Goal: Transaction & Acquisition: Purchase product/service

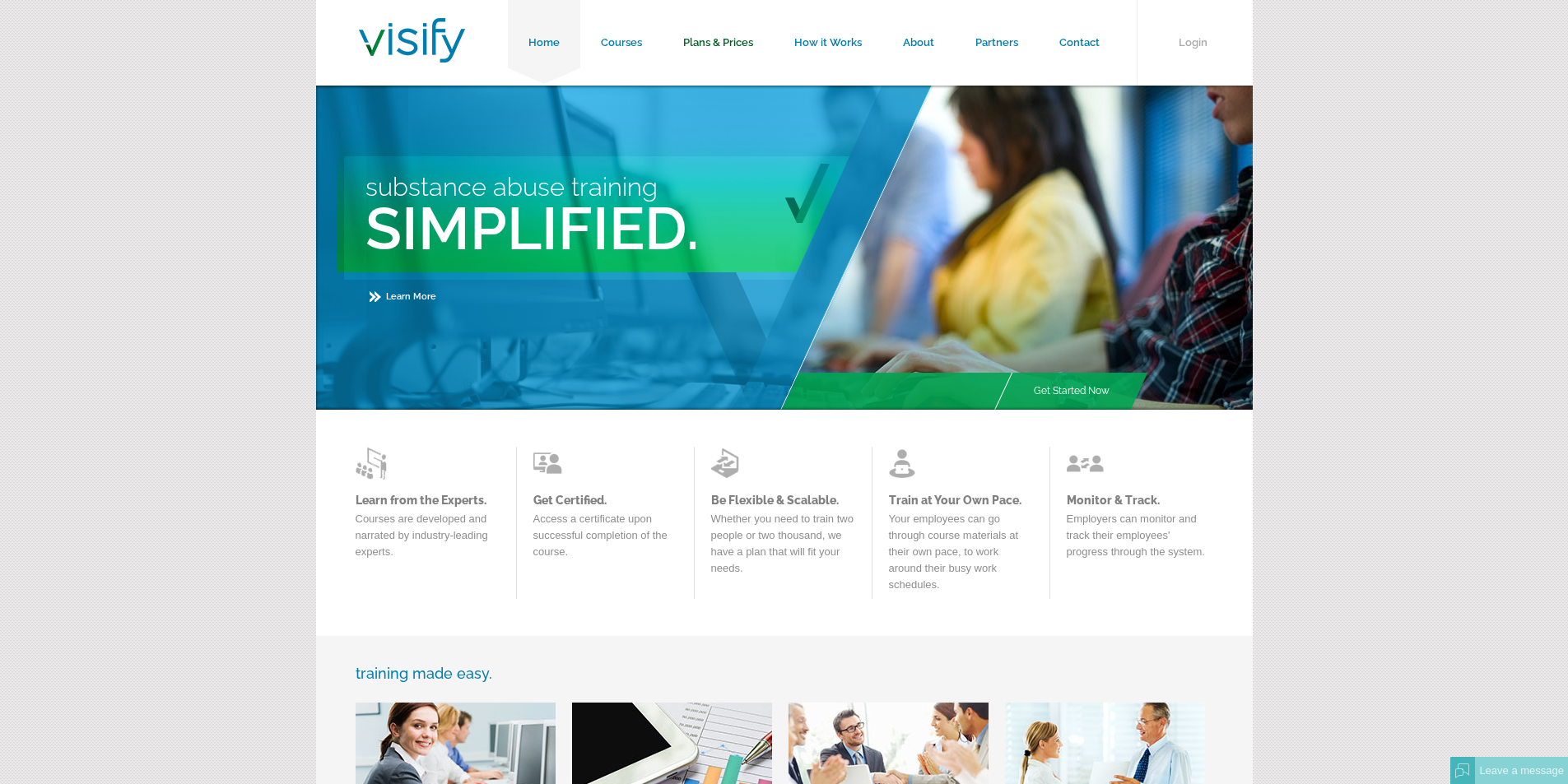
click at [718, 40] on link "Plans & Prices" at bounding box center [718, 43] width 111 height 85
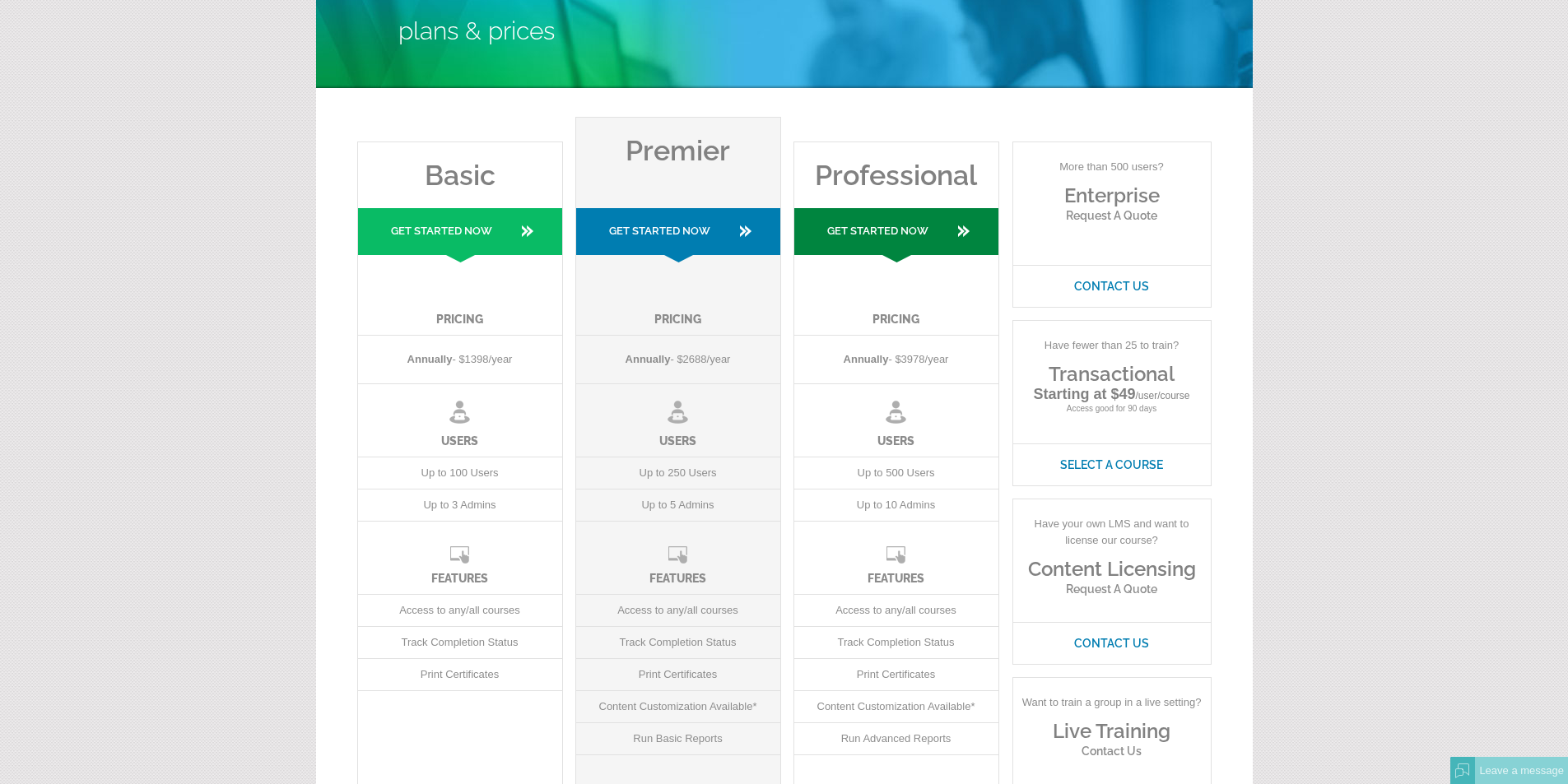
scroll to position [164, 0]
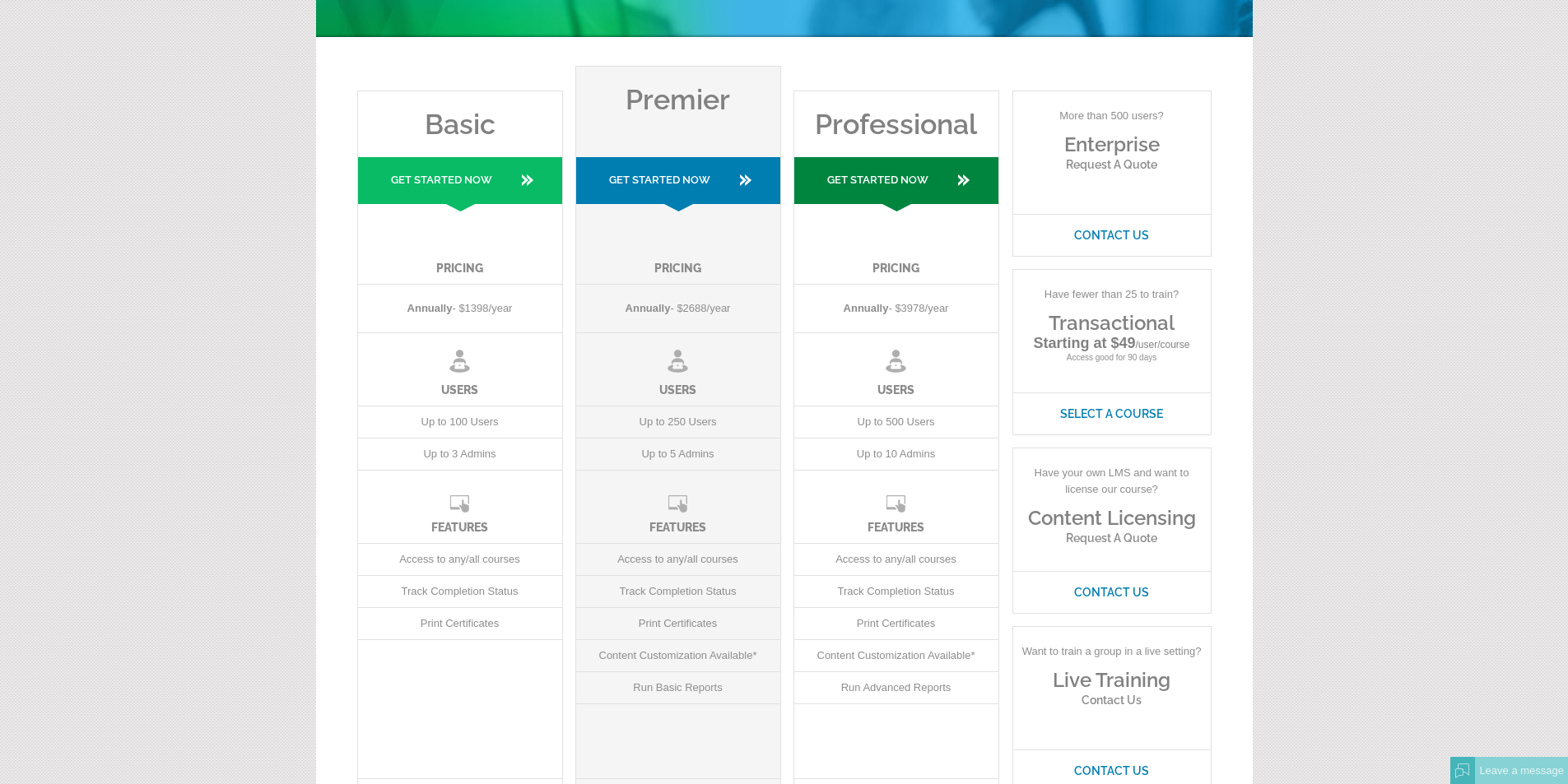
click at [893, 175] on link "Get Started Now" at bounding box center [896, 184] width 205 height 55
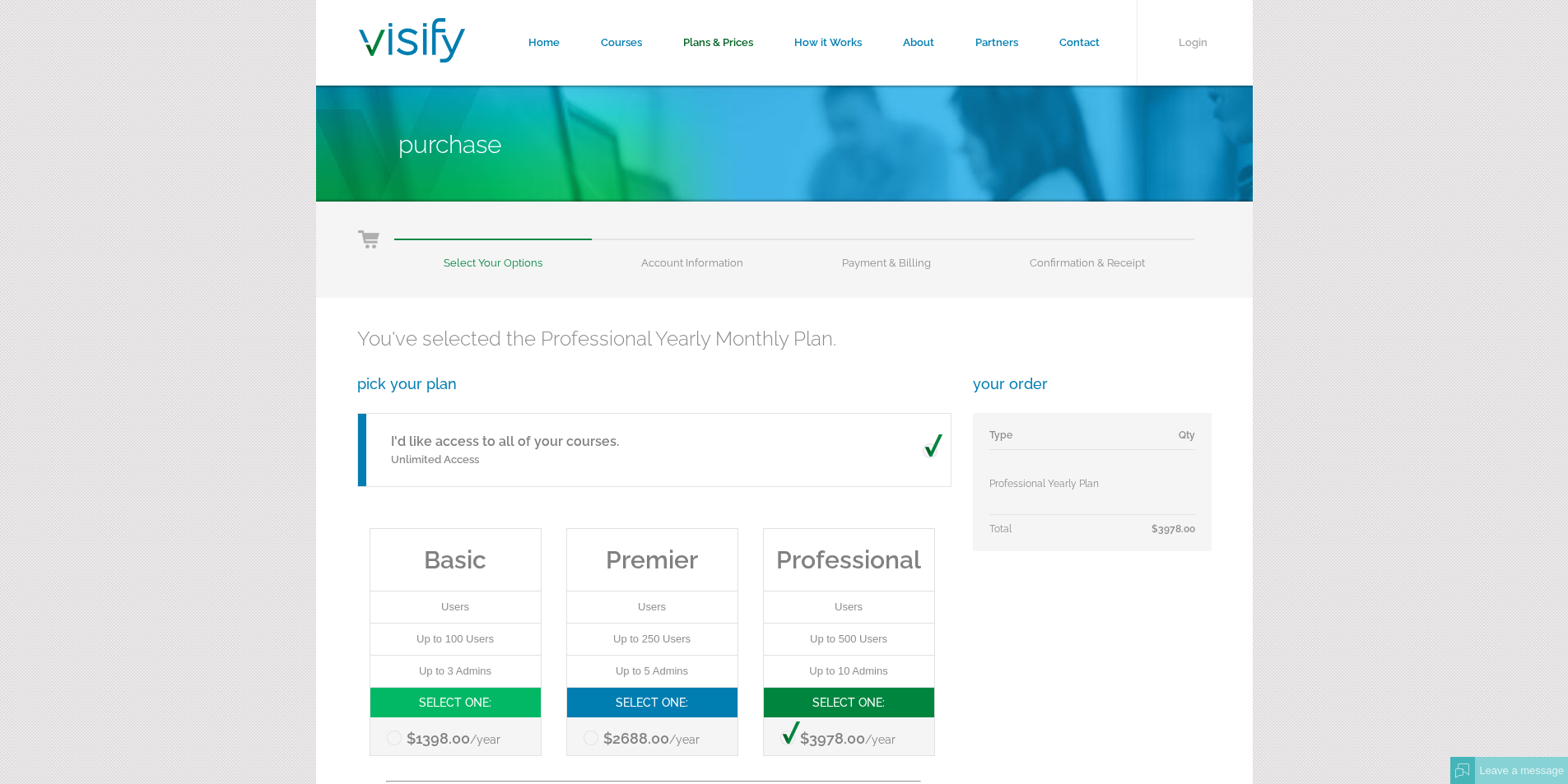
click at [701, 31] on link "Plans & Prices" at bounding box center [718, 43] width 111 height 85
